Goal: Task Accomplishment & Management: Use online tool/utility

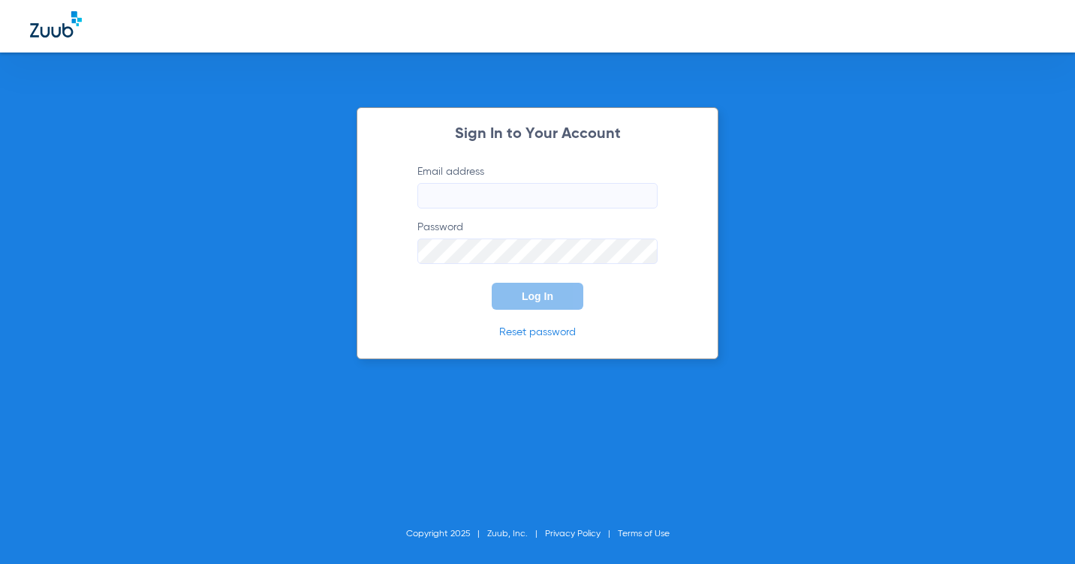
type input "[EMAIL_ADDRESS][DOMAIN_NAME]"
click at [559, 295] on button "Log In" at bounding box center [538, 296] width 92 height 27
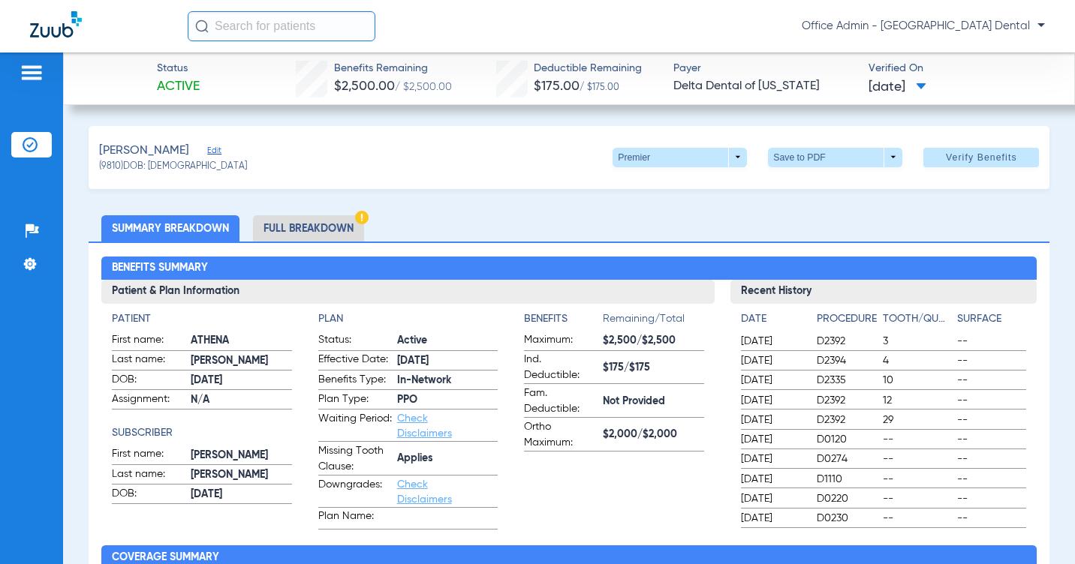
click at [38, 142] on li "Insurance Verification" at bounding box center [31, 145] width 41 height 26
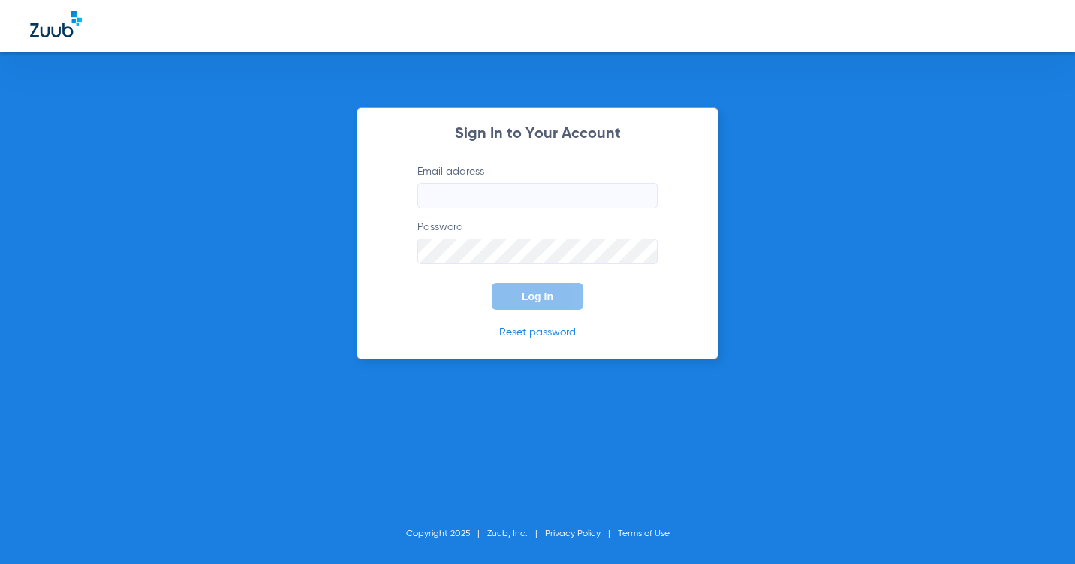
type input "[EMAIL_ADDRESS][DOMAIN_NAME]"
click at [516, 288] on button "Log In" at bounding box center [538, 296] width 92 height 27
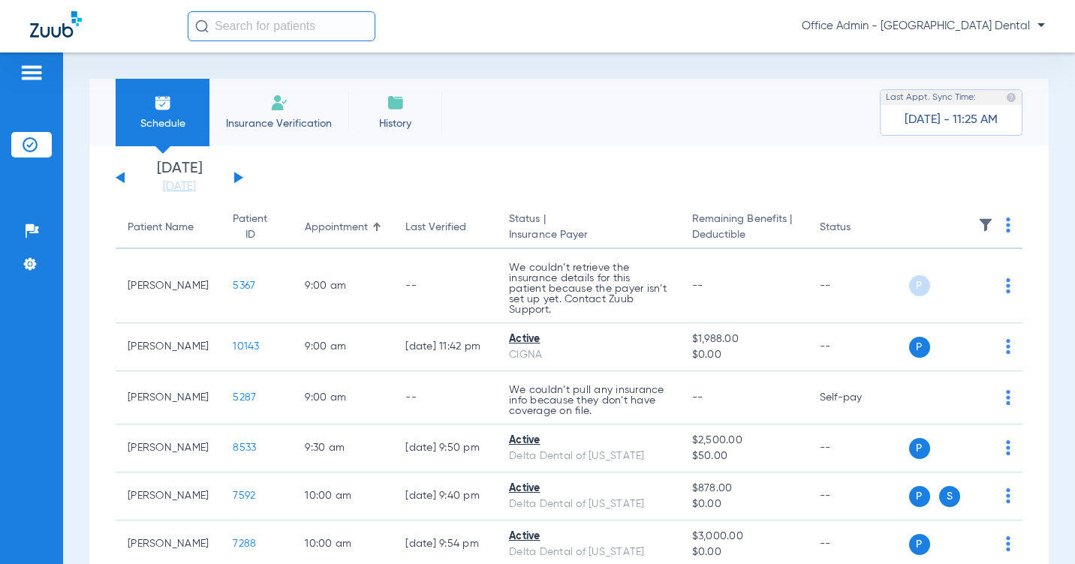
click at [238, 176] on button at bounding box center [238, 177] width 9 height 11
